Goal: Task Accomplishment & Management: Manage account settings

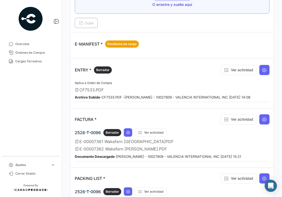
scroll to position [102, 0]
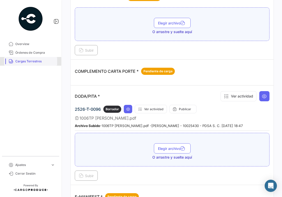
click at [41, 62] on span "Cargas Terrestres" at bounding box center [35, 61] width 40 height 5
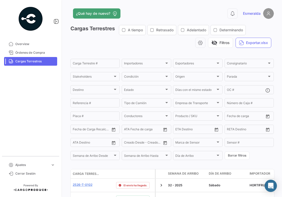
drag, startPoint x: 32, startPoint y: 96, endPoint x: 49, endPoint y: 92, distance: 17.1
click at [32, 96] on mat-nav-list "Overview Órdenes de Compra Cargas Terrestres" at bounding box center [30, 96] width 61 height 117
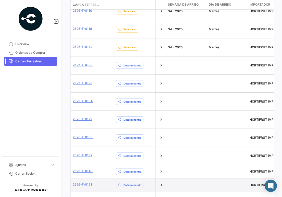
scroll to position [153, 0]
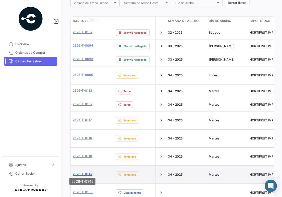
click at [87, 172] on link "2526-T-0142" at bounding box center [83, 174] width 20 height 5
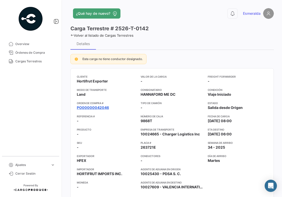
click at [97, 104] on app-card-info-title "Orden de Compra #" at bounding box center [107, 103] width 60 height 4
click at [98, 106] on link "PO00000042046" at bounding box center [93, 107] width 32 height 5
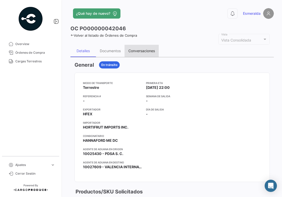
click at [134, 51] on div "Conversaciones" at bounding box center [141, 51] width 27 height 4
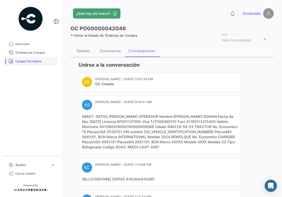
click at [32, 60] on span "Cargas Terrestres" at bounding box center [35, 61] width 40 height 5
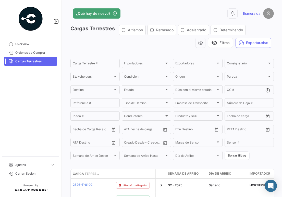
scroll to position [128, 0]
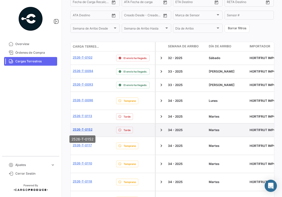
click at [89, 130] on link "2526-T-0152" at bounding box center [83, 130] width 20 height 5
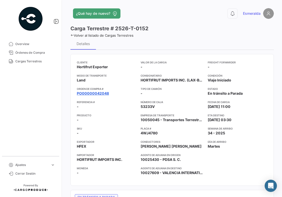
click at [95, 95] on link "PO00000042048" at bounding box center [93, 93] width 32 height 5
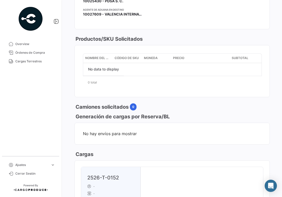
scroll to position [26, 0]
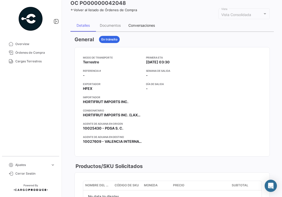
click at [141, 26] on div "Conversaciones" at bounding box center [141, 25] width 27 height 4
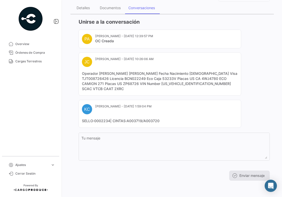
scroll to position [0, 0]
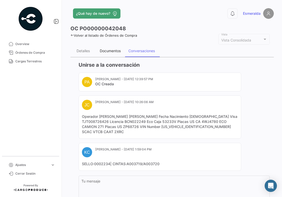
click at [106, 53] on div "Documentos" at bounding box center [110, 51] width 29 height 12
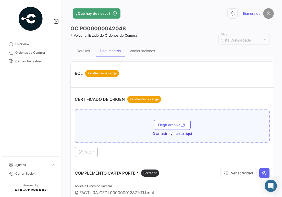
scroll to position [51, 0]
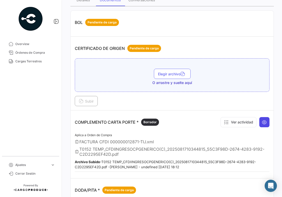
click at [259, 125] on button at bounding box center [264, 122] width 10 height 10
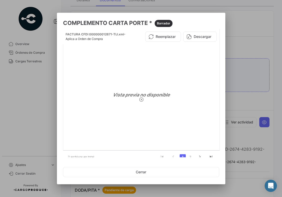
click at [196, 157] on icon "go to next page" at bounding box center [199, 158] width 7 height 6
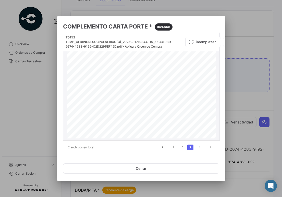
drag, startPoint x: 178, startPoint y: 59, endPoint x: 209, endPoint y: 58, distance: 31.9
click at [209, 59] on span "56CD29A4-84E4-477D-B0C2-02A4497EBB02" at bounding box center [162, 60] width 193 height 3
copy span "56CD29A4-84E4-477D-B0C2-02A4497EBB02"
click at [10, 82] on div at bounding box center [141, 98] width 282 height 197
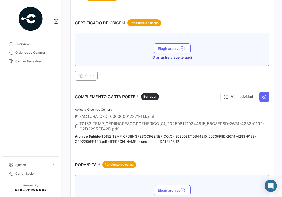
scroll to position [153, 0]
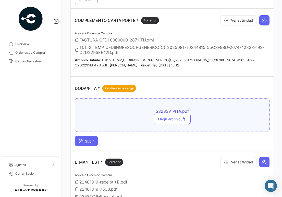
click at [87, 144] on button "Subir" at bounding box center [86, 141] width 23 height 10
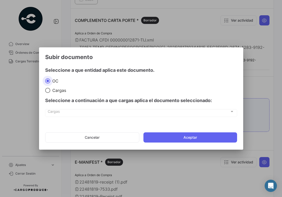
click at [56, 88] on mat-radio-button "Cargas" at bounding box center [99, 91] width 109 height 6
drag, startPoint x: 56, startPoint y: 88, endPoint x: 54, endPoint y: 93, distance: 4.9
click at [54, 93] on span "Cargas" at bounding box center [58, 90] width 16 height 5
click at [50, 93] on input "Cargas" at bounding box center [47, 90] width 5 height 5
radio input "true"
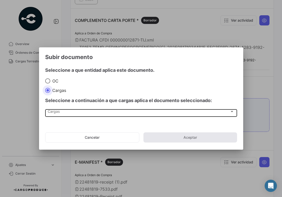
click at [99, 115] on div "Cargas Cargas" at bounding box center [141, 112] width 186 height 9
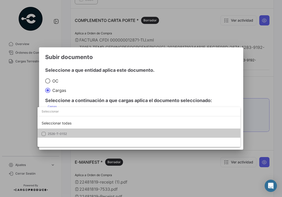
click at [123, 134] on mat-option "2526-T-0152" at bounding box center [138, 134] width 203 height 11
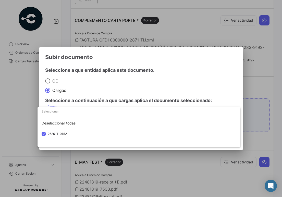
click at [210, 90] on div at bounding box center [141, 98] width 282 height 197
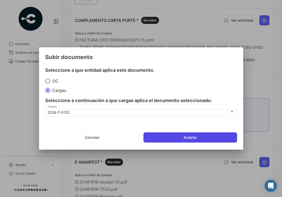
click at [181, 138] on button "Aceptar" at bounding box center [190, 138] width 94 height 10
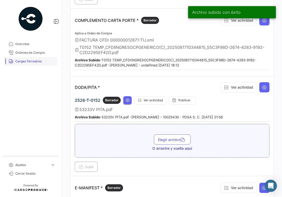
click at [26, 63] on span "Cargas Terrestres" at bounding box center [35, 61] width 40 height 5
